Goal: Find contact information: Find contact information

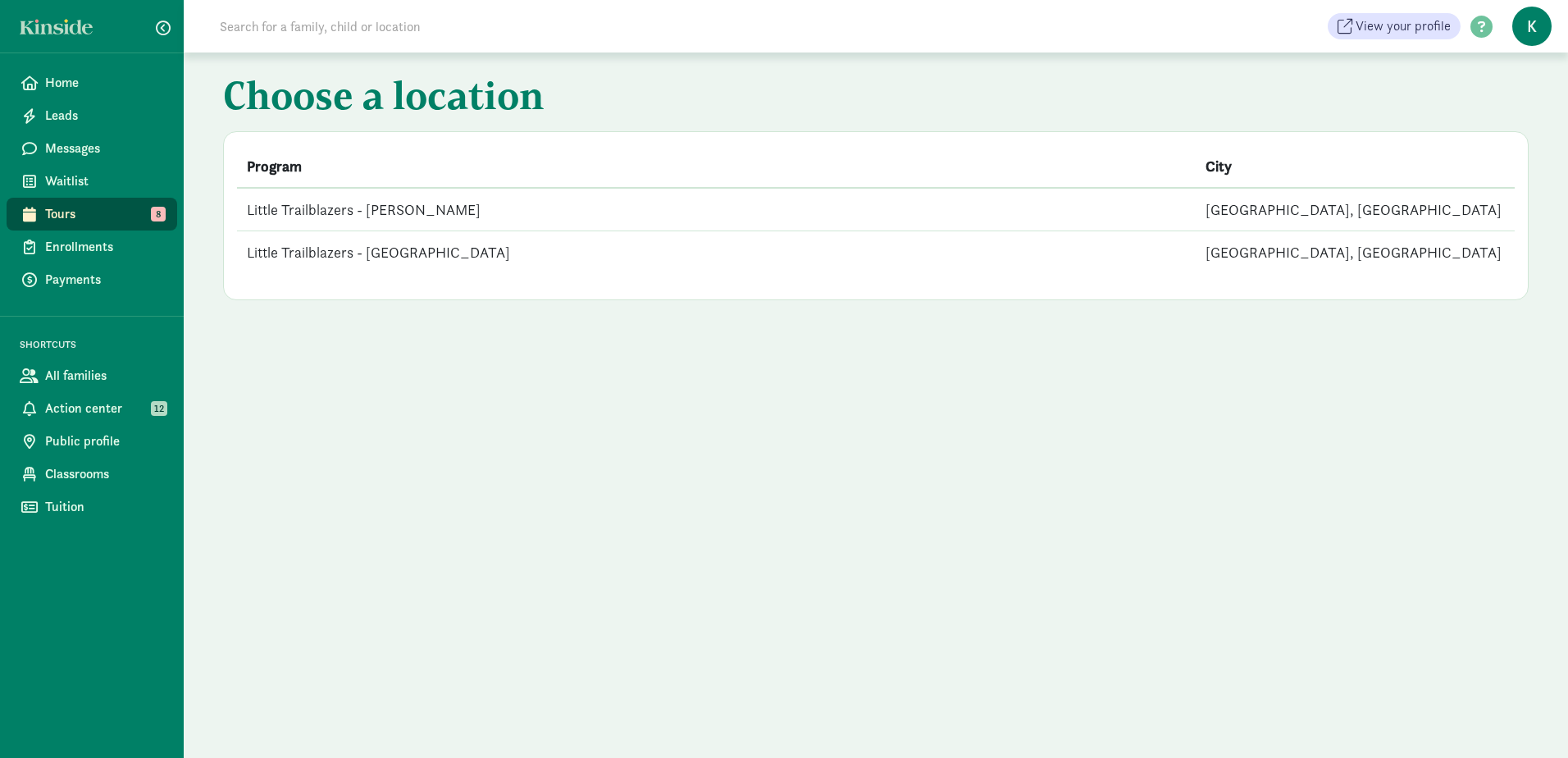
click at [437, 255] on td "Little Trailblazers - [GEOGRAPHIC_DATA]" at bounding box center [716, 252] width 959 height 43
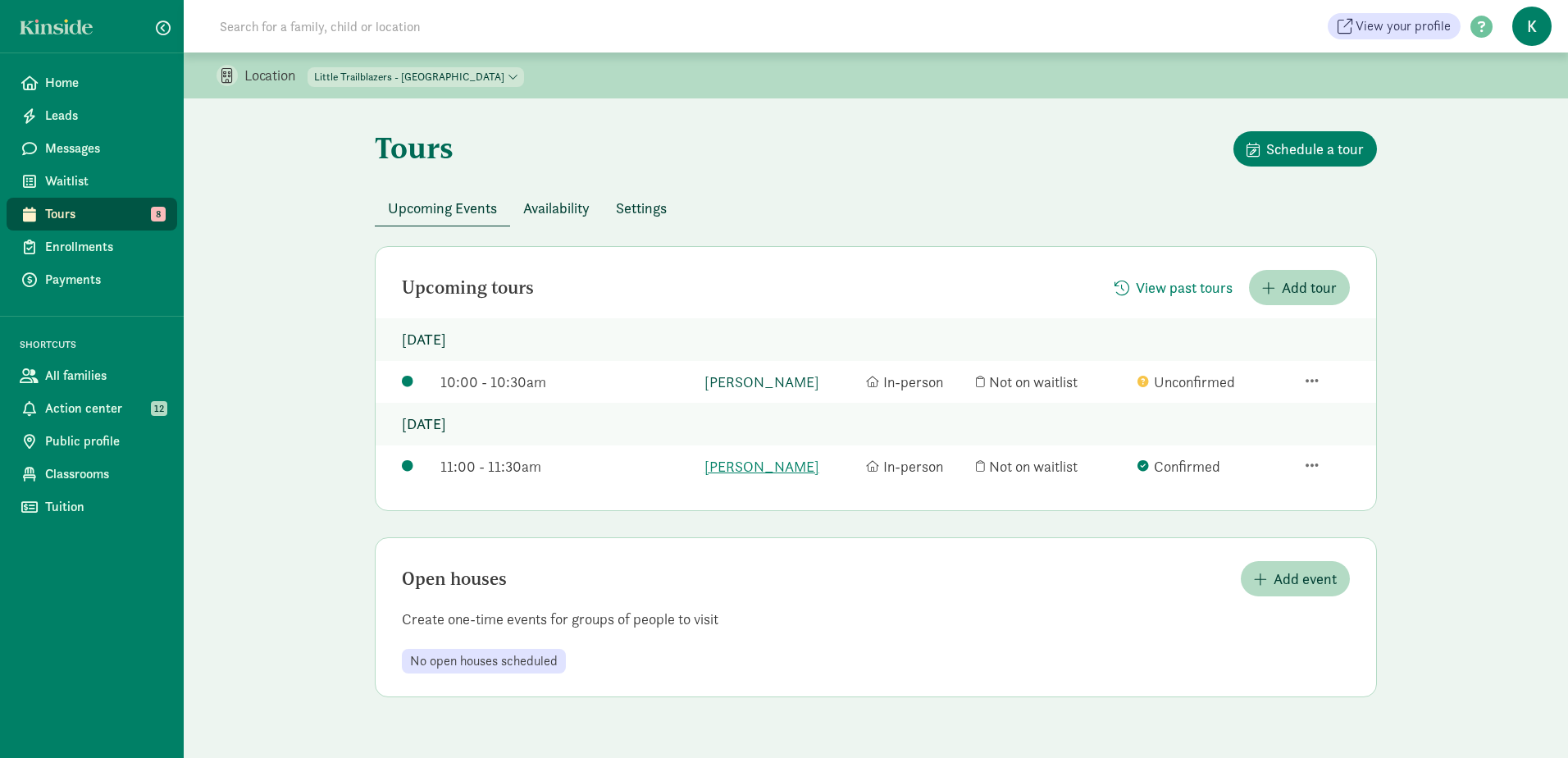
click at [722, 378] on link "[PERSON_NAME]" at bounding box center [781, 381] width 154 height 22
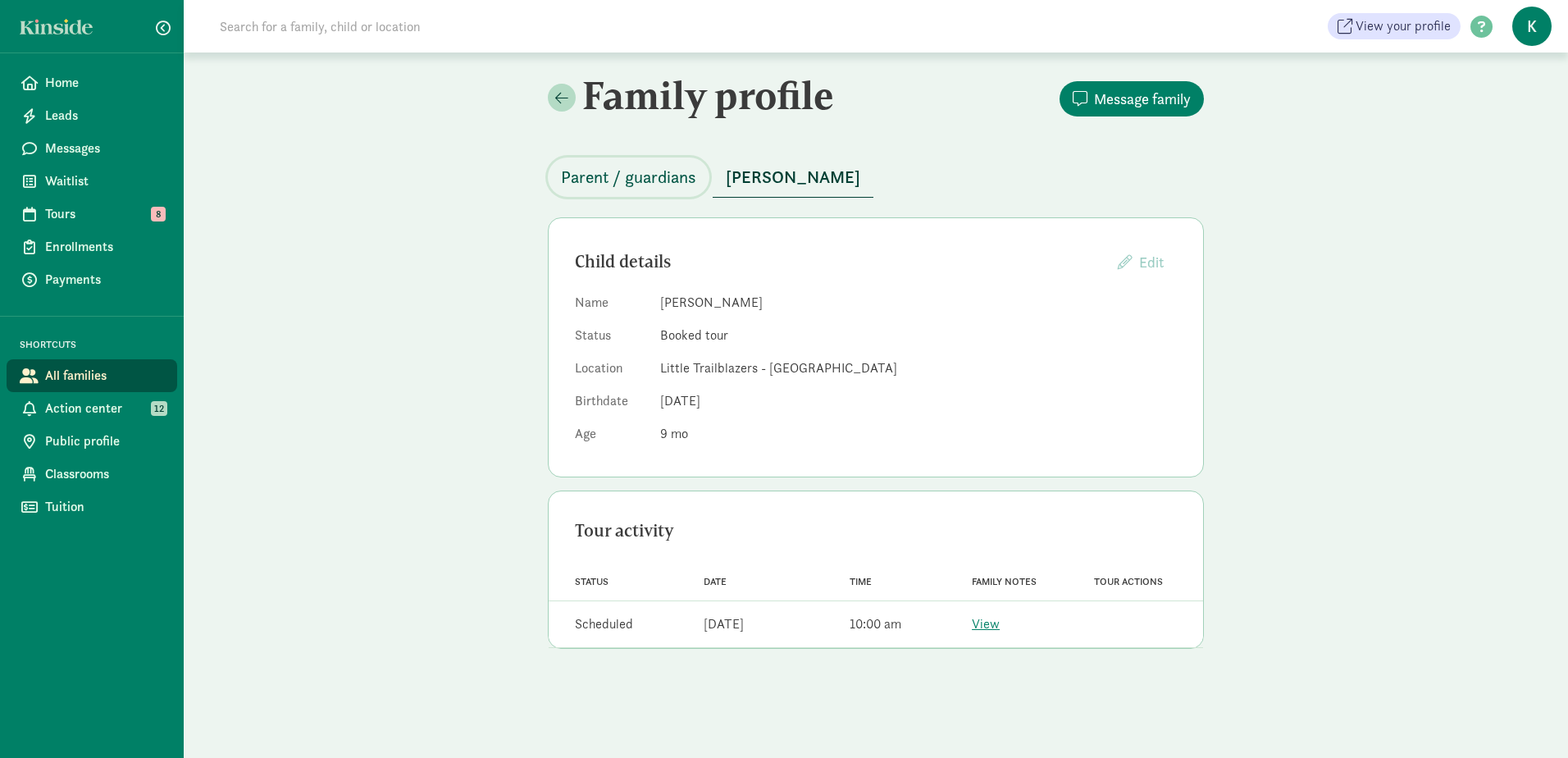
click at [650, 177] on span "Parent / guardians" at bounding box center [628, 178] width 136 height 26
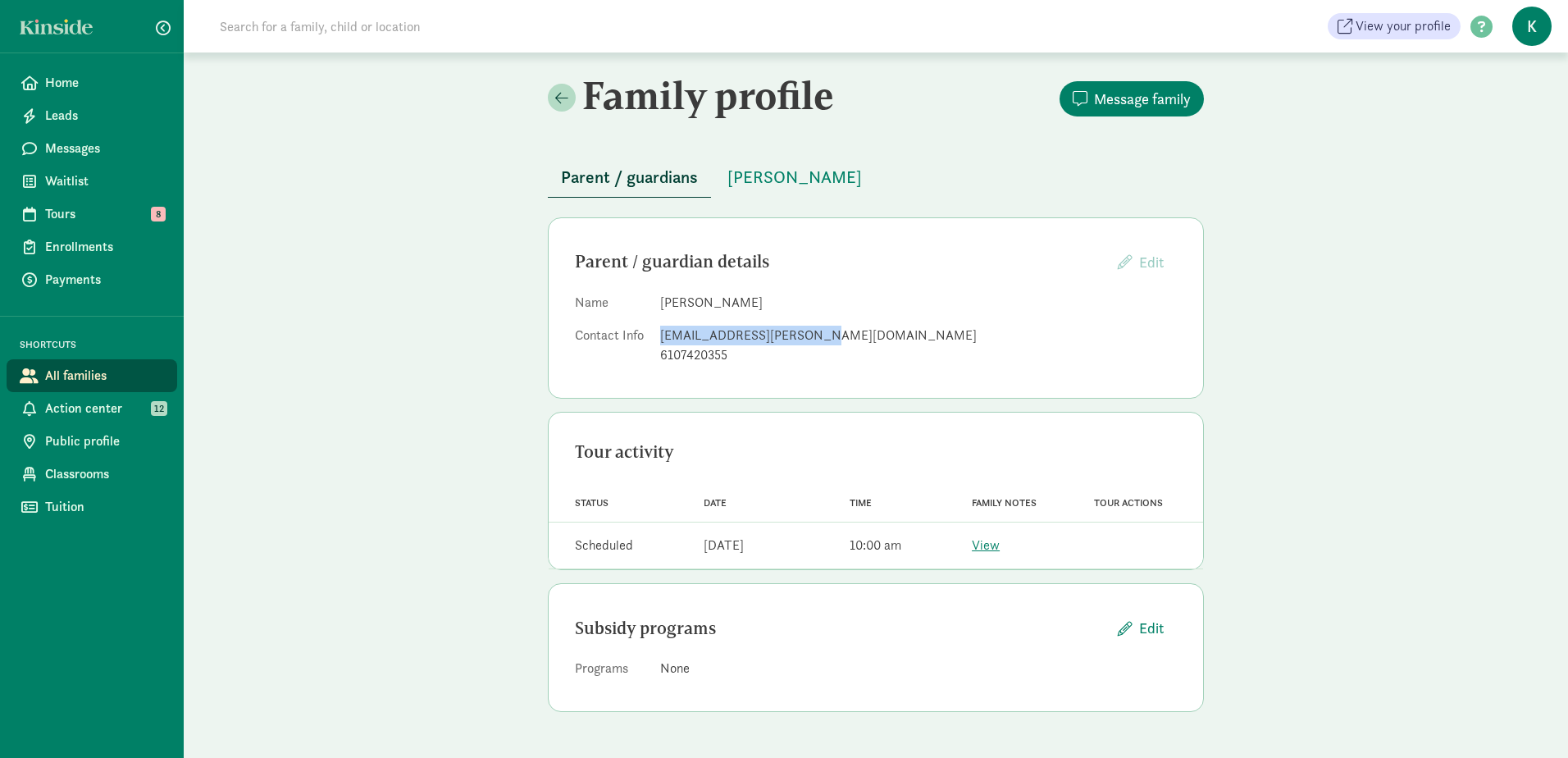
drag, startPoint x: 818, startPoint y: 336, endPoint x: 662, endPoint y: 339, distance: 156.0
click at [662, 339] on div "[EMAIL_ADDRESS][PERSON_NAME][DOMAIN_NAME]" at bounding box center [918, 335] width 517 height 20
copy div "[EMAIL_ADDRESS][PERSON_NAME][DOMAIN_NAME]"
